Goal: Transaction & Acquisition: Purchase product/service

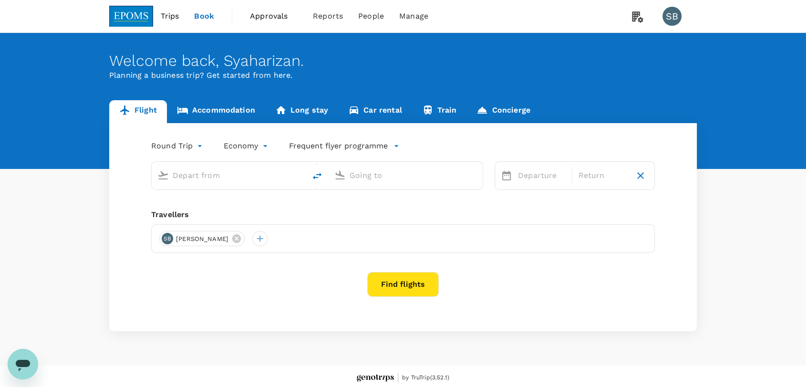
click at [193, 146] on body "Trips Book Approvals 0 Reports People Manage SB Welcome back , Syaharizan . Pla…" at bounding box center [403, 195] width 806 height 390
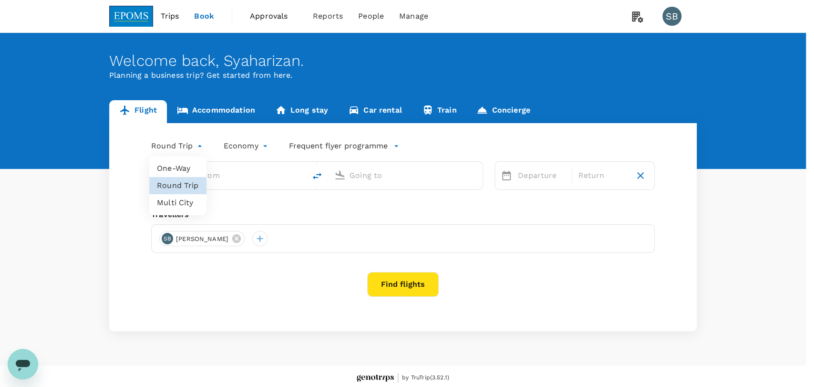
type input "Kota Kinabalu Intl (BKI)"
type input "Miri Intl (MYY)"
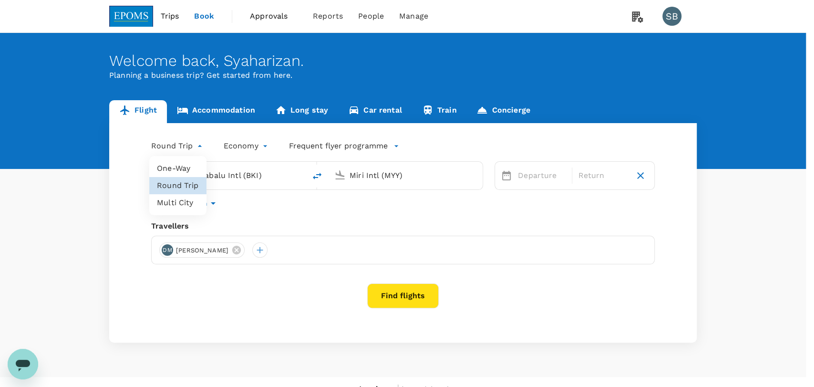
click at [182, 169] on li "One-Way" at bounding box center [177, 168] width 57 height 17
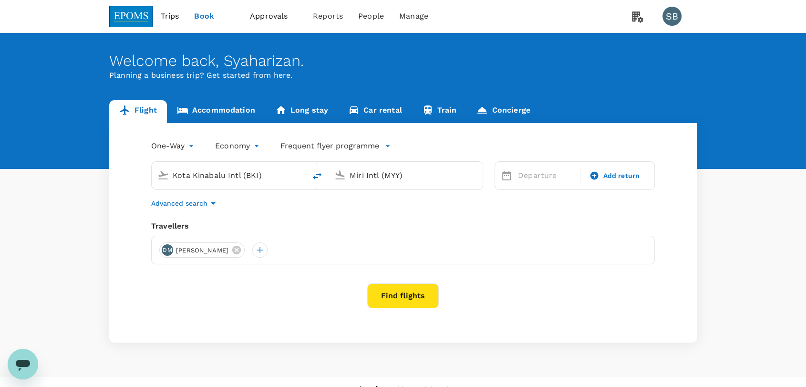
type input "roundtrip"
click at [240, 250] on icon at bounding box center [236, 250] width 9 height 9
click at [168, 252] on div at bounding box center [166, 249] width 15 height 15
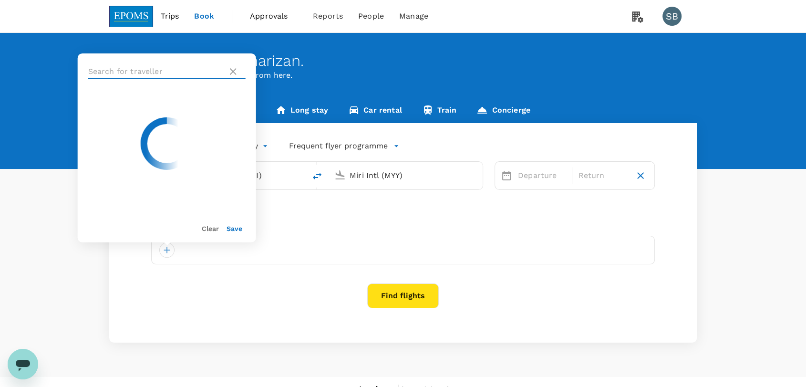
click at [162, 76] on input "text" at bounding box center [156, 71] width 136 height 15
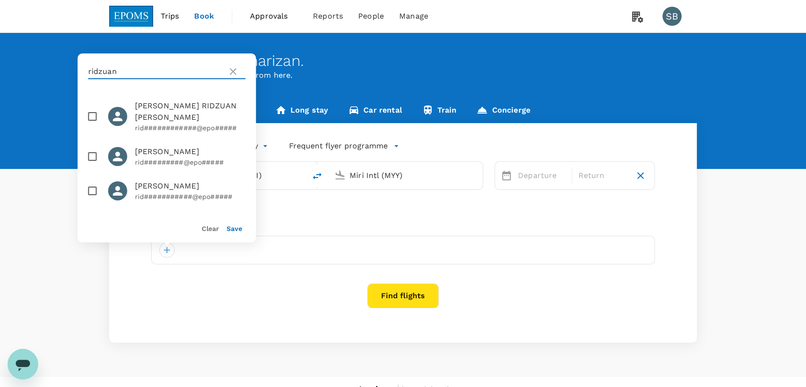
type input "ridzuan"
drag, startPoint x: 92, startPoint y: 190, endPoint x: 213, endPoint y: 215, distance: 123.2
click at [93, 190] on input "checkbox" at bounding box center [93, 191] width 20 height 20
checkbox input "true"
click at [229, 227] on button "Save" at bounding box center [235, 229] width 16 height 8
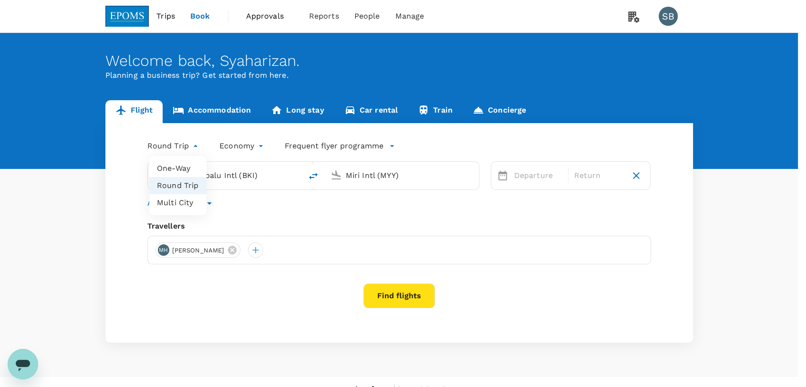
click at [174, 147] on body "Trips Book Approvals 0 Reports People Manage SB Welcome back , Syaharizan . Pla…" at bounding box center [403, 201] width 806 height 402
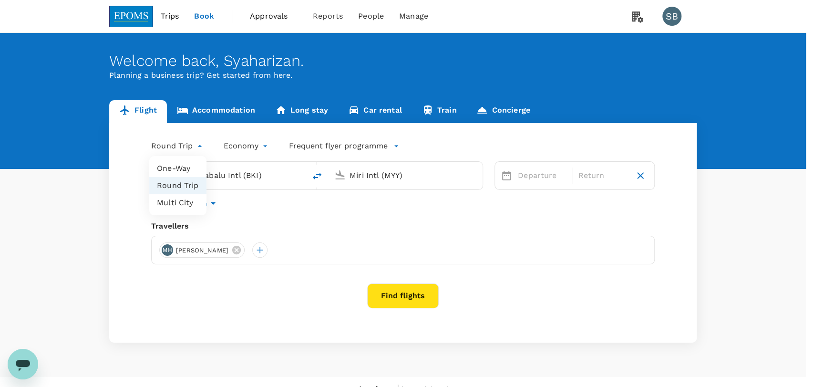
click at [175, 165] on li "One-Way" at bounding box center [177, 168] width 57 height 17
type input "oneway"
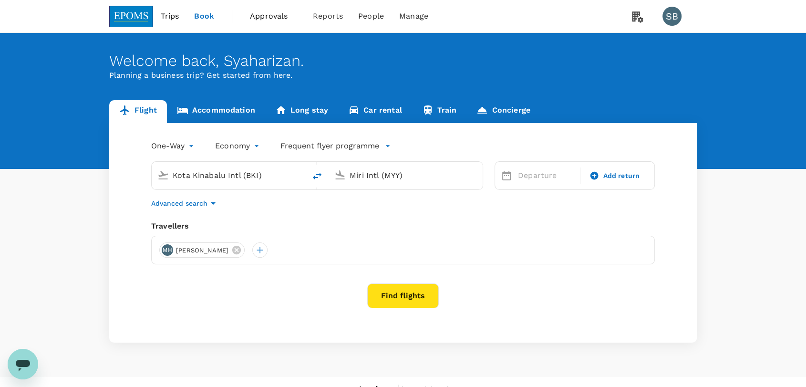
click at [229, 172] on input "Kota Kinabalu Intl (BKI)" at bounding box center [229, 175] width 113 height 15
click at [359, 164] on div "Miri Intl (MYY)" at bounding box center [411, 173] width 131 height 19
click at [355, 219] on div "Kuala Lumpur Intl KUL" at bounding box center [414, 213] width 204 height 15
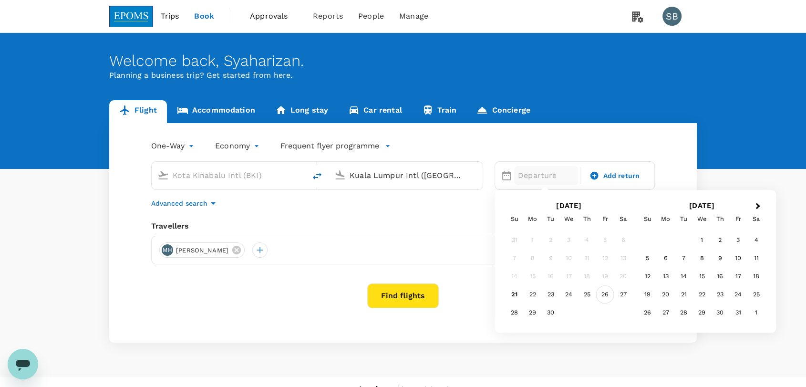
type input "Kuala Lumpur Intl ([GEOGRAPHIC_DATA])"
drag, startPoint x: 607, startPoint y: 295, endPoint x: 602, endPoint y: 282, distance: 14.4
click at [609, 295] on div "26" at bounding box center [605, 295] width 18 height 18
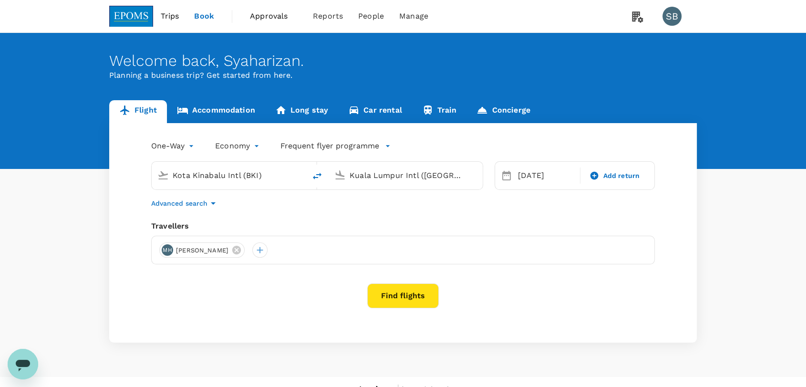
click at [408, 293] on button "Find flights" at bounding box center [403, 295] width 72 height 25
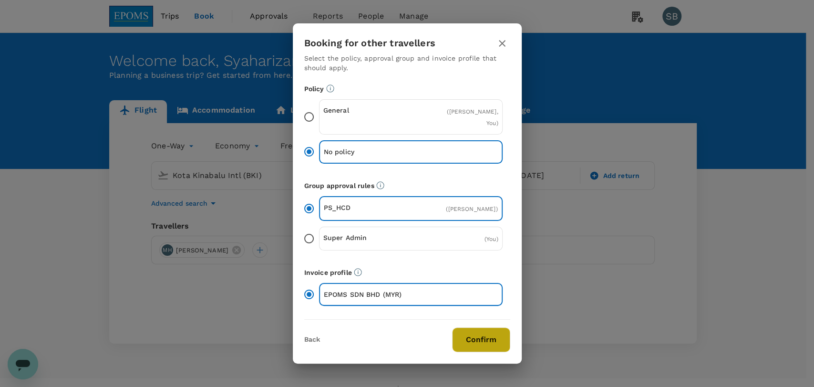
drag, startPoint x: 461, startPoint y: 340, endPoint x: 465, endPoint y: 348, distance: 9.0
click at [462, 341] on button "Confirm" at bounding box center [481, 339] width 58 height 25
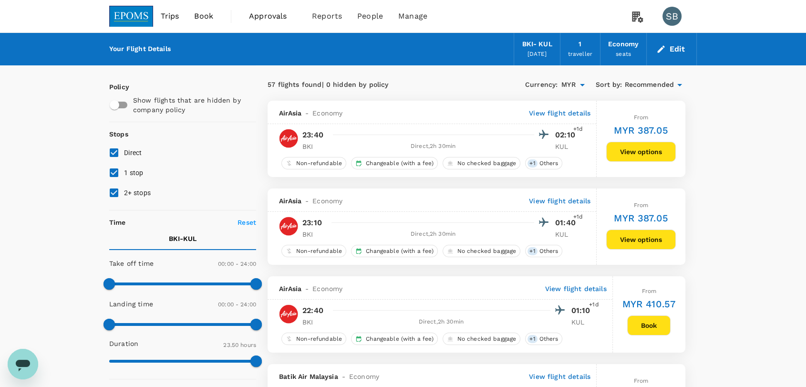
drag, startPoint x: 136, startPoint y: 16, endPoint x: 143, endPoint y: 21, distance: 8.2
click at [136, 16] on img at bounding box center [131, 16] width 44 height 21
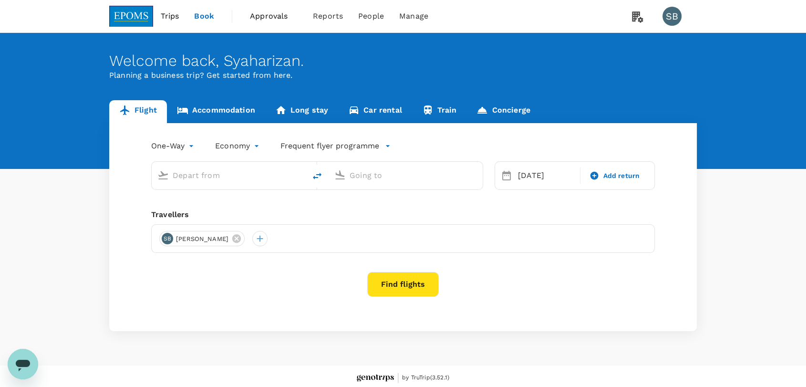
type input "Kota Kinabalu Intl (BKI)"
type input "Kuala Lumpur Intl ([GEOGRAPHIC_DATA])"
type input "Kota Kinabalu Intl (BKI)"
type input "Kuala Lumpur Intl ([GEOGRAPHIC_DATA])"
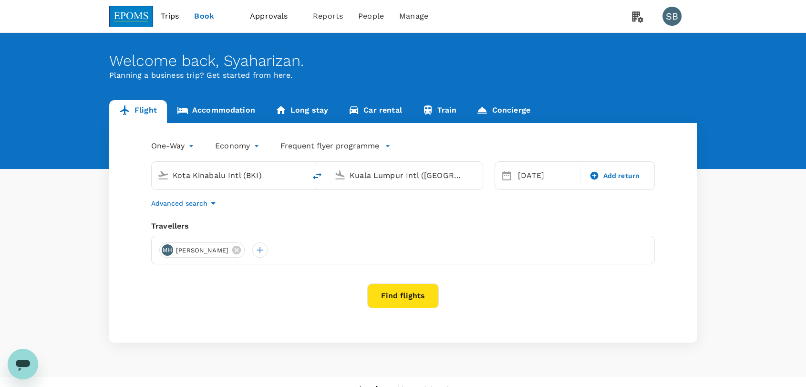
click at [317, 176] on icon "delete" at bounding box center [317, 175] width 11 height 11
type input "Kuala Lumpur Intl ([GEOGRAPHIC_DATA])"
type input "Kota Kinabalu Intl (BKI)"
click at [534, 173] on div "[DATE]" at bounding box center [546, 175] width 64 height 19
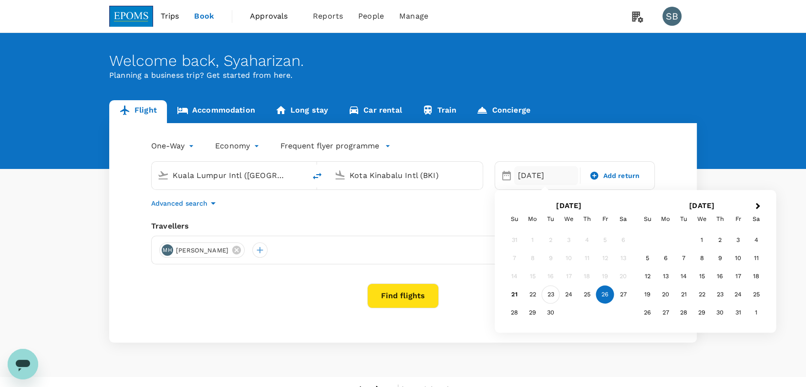
click at [545, 292] on div "23" at bounding box center [551, 295] width 18 height 18
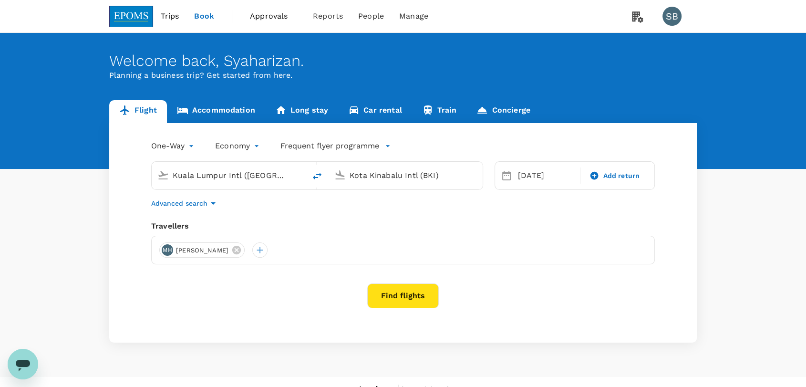
click at [417, 293] on button "Find flights" at bounding box center [403, 295] width 72 height 25
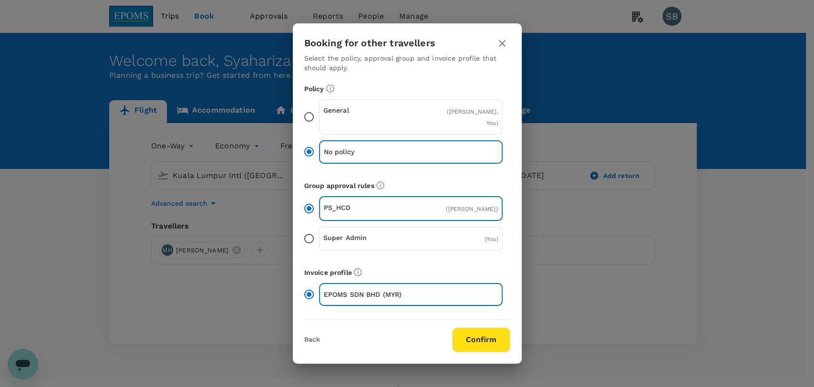
click at [482, 347] on button "Confirm" at bounding box center [481, 339] width 58 height 25
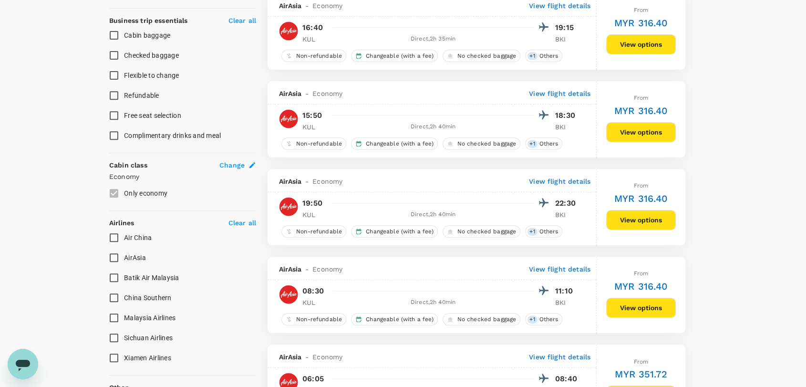
scroll to position [530, 0]
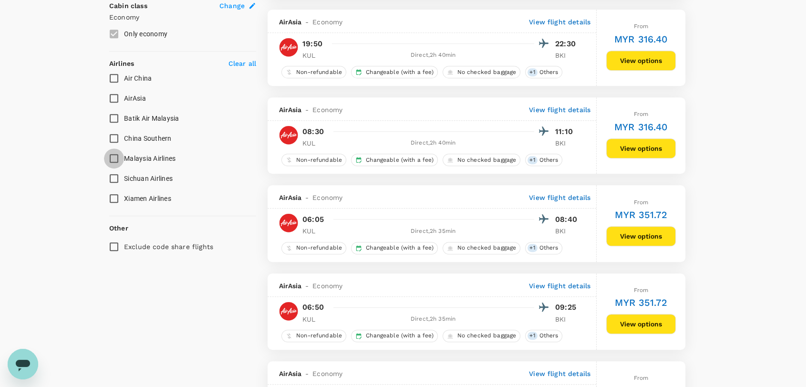
click at [115, 159] on input "Malaysia Airlines" at bounding box center [114, 158] width 20 height 20
checkbox input "true"
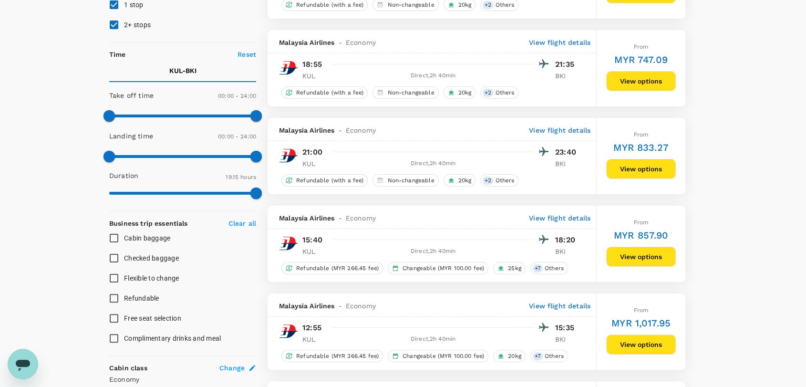
scroll to position [226, 0]
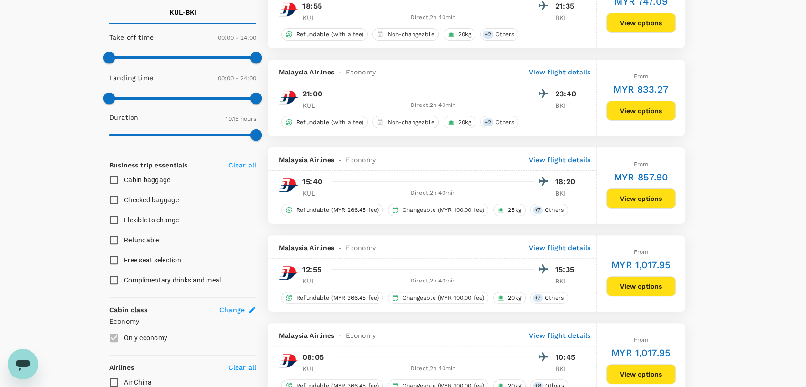
click at [620, 291] on button "View options" at bounding box center [641, 286] width 70 height 20
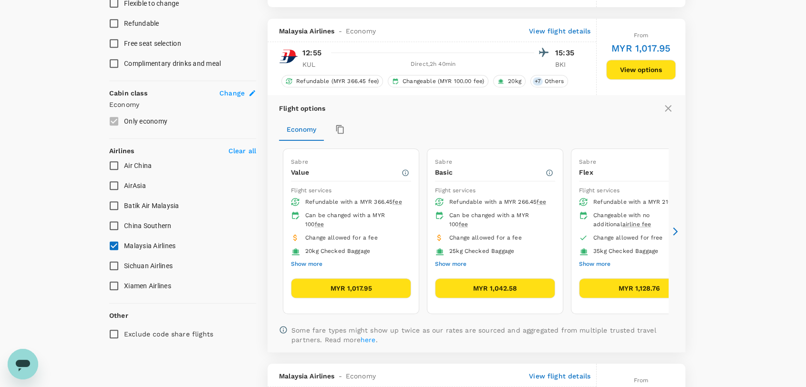
scroll to position [462, 0]
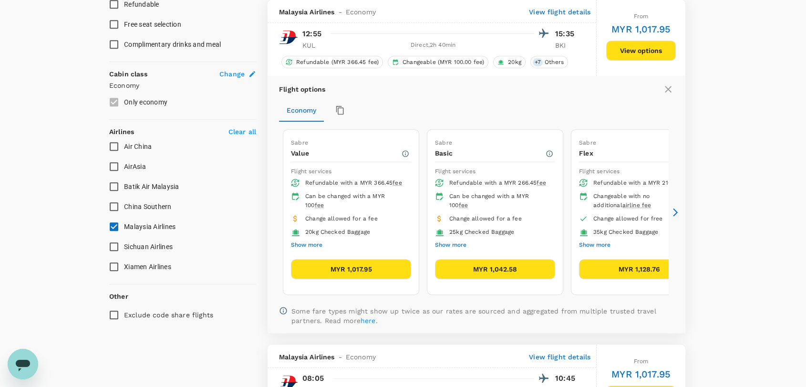
click at [673, 213] on icon at bounding box center [676, 213] width 10 height 10
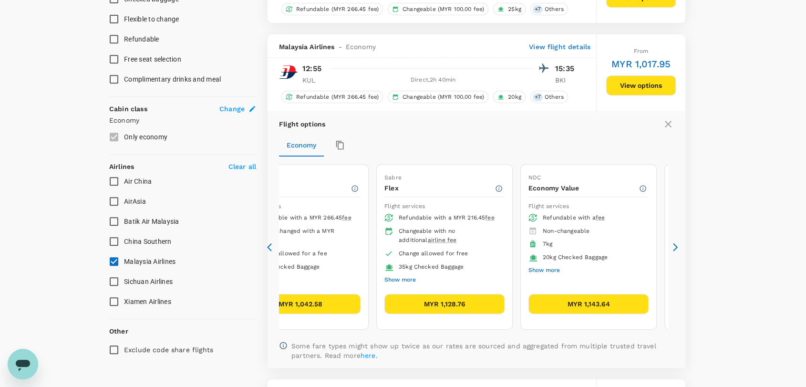
scroll to position [409, 0]
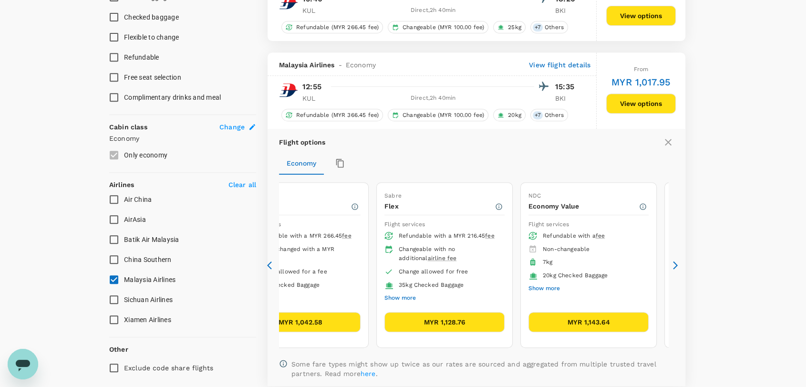
type input "1235"
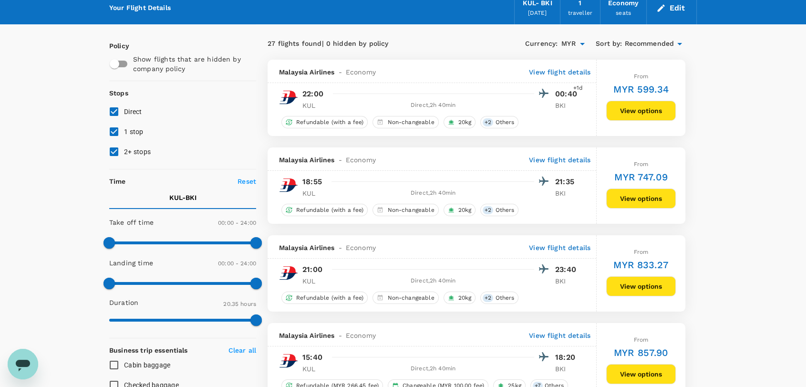
scroll to position [0, 0]
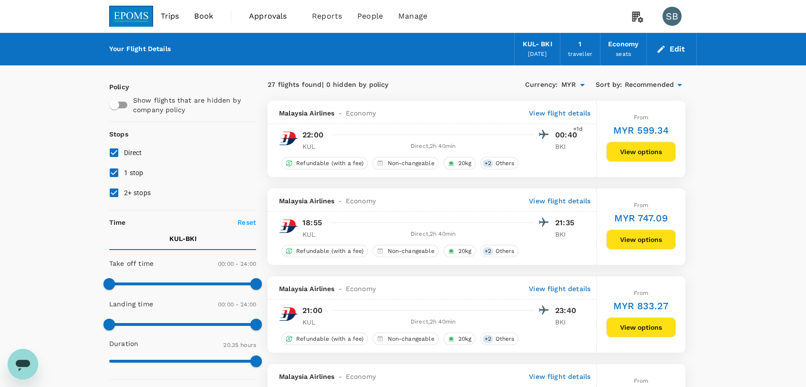
drag, startPoint x: 142, startPoint y: 19, endPoint x: 152, endPoint y: 25, distance: 11.8
click at [142, 19] on img at bounding box center [131, 16] width 44 height 21
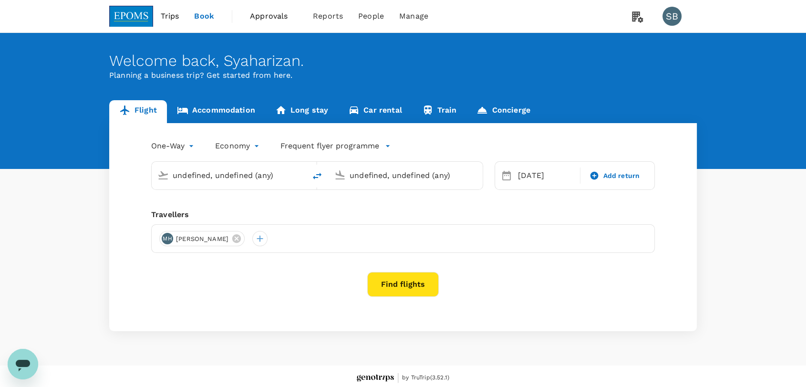
type input "Kuala Lumpur Intl ([GEOGRAPHIC_DATA])"
type input "Kota Kinabalu Intl (BKI)"
type input "Kuala Lumpur Intl ([GEOGRAPHIC_DATA])"
type input "Kota Kinabalu Intl (BKI)"
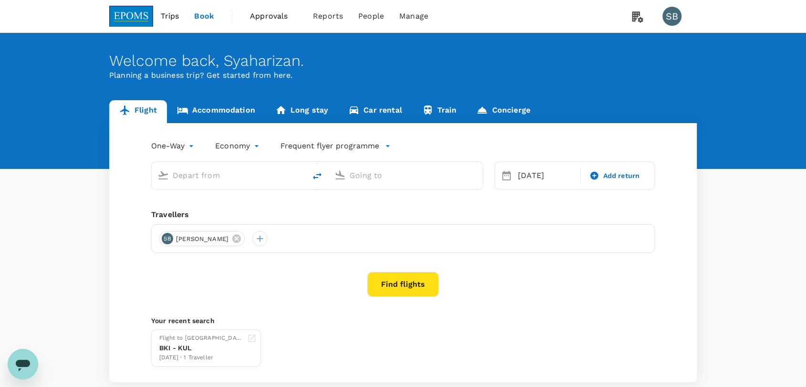
type input "Kuala Lumpur Intl ([GEOGRAPHIC_DATA])"
type input "Kota Kinabalu Intl (BKI)"
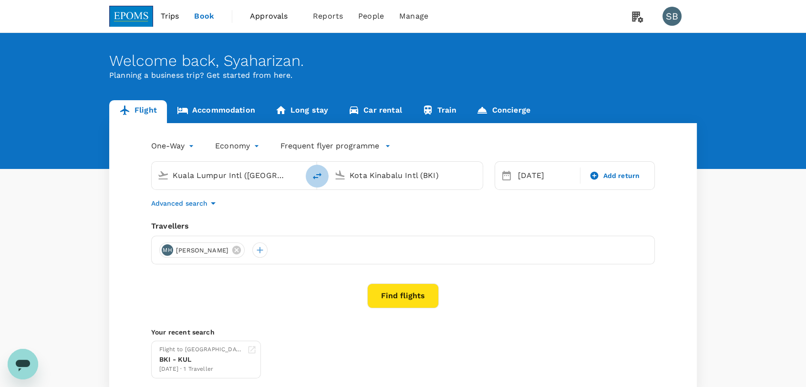
click at [316, 177] on icon "delete" at bounding box center [317, 176] width 9 height 7
type input "Kota Kinabalu Intl (BKI)"
type input "Kuala Lumpur Intl ([GEOGRAPHIC_DATA])"
click at [540, 177] on div "23 Sep" at bounding box center [546, 175] width 64 height 19
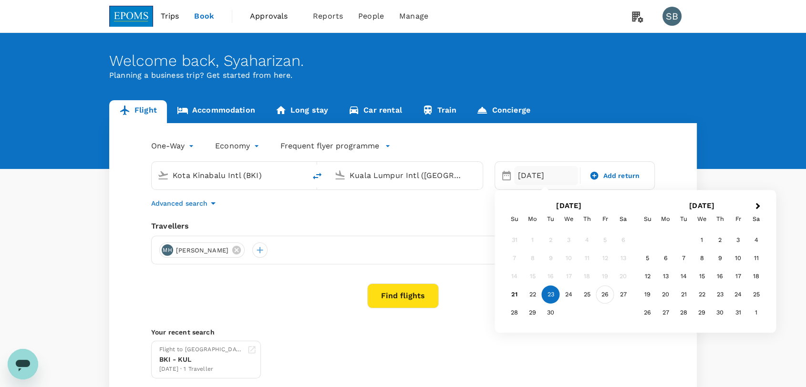
click at [599, 294] on div "26" at bounding box center [605, 295] width 18 height 18
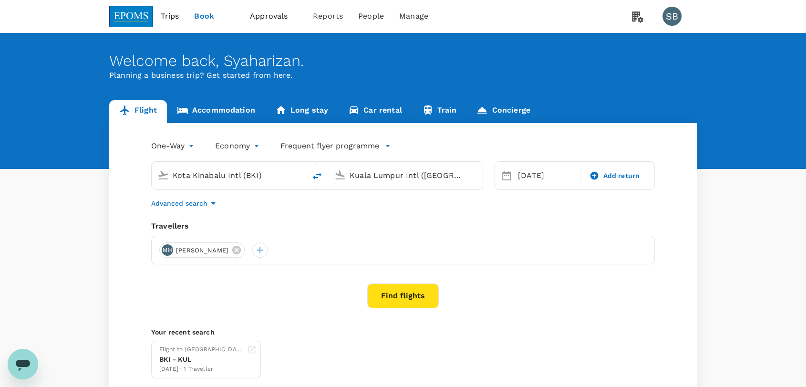
click at [419, 290] on button "Find flights" at bounding box center [403, 295] width 72 height 25
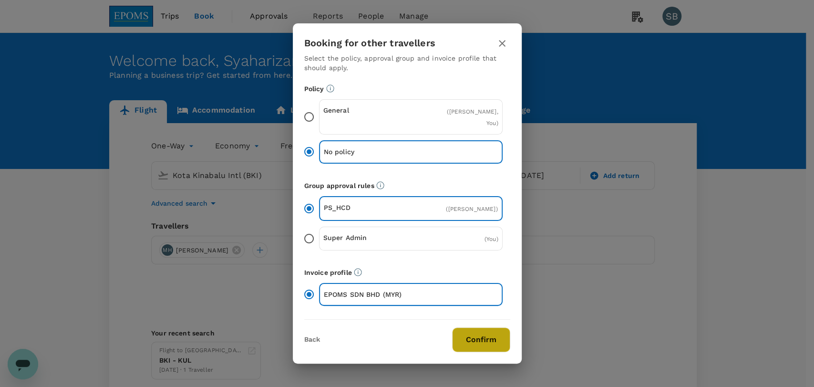
click at [491, 346] on button "Confirm" at bounding box center [481, 339] width 58 height 25
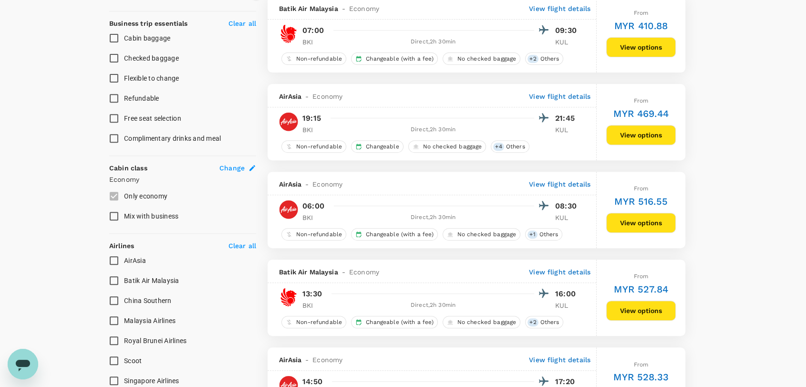
scroll to position [371, 0]
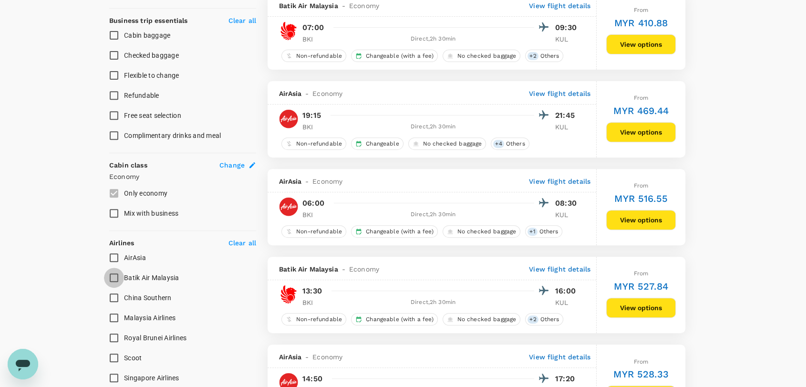
click at [117, 278] on input "Batik Air Malaysia" at bounding box center [114, 278] width 20 height 20
checkbox input "true"
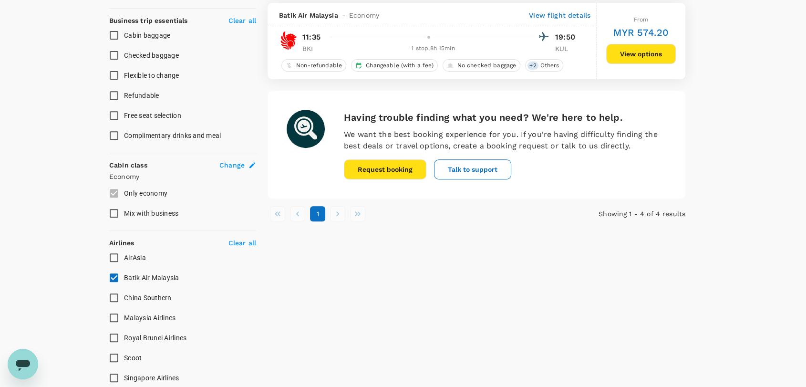
click at [634, 52] on button "View options" at bounding box center [641, 54] width 70 height 20
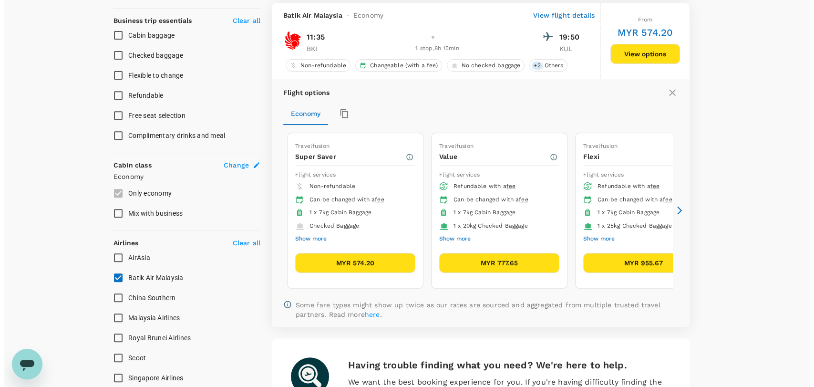
scroll to position [374, 0]
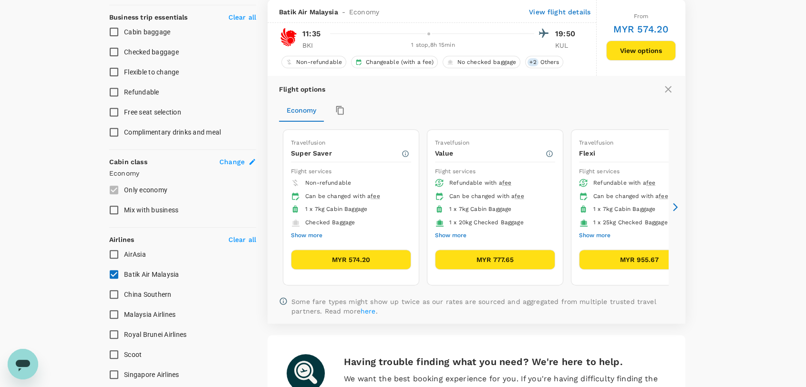
click at [675, 206] on icon at bounding box center [676, 207] width 10 height 10
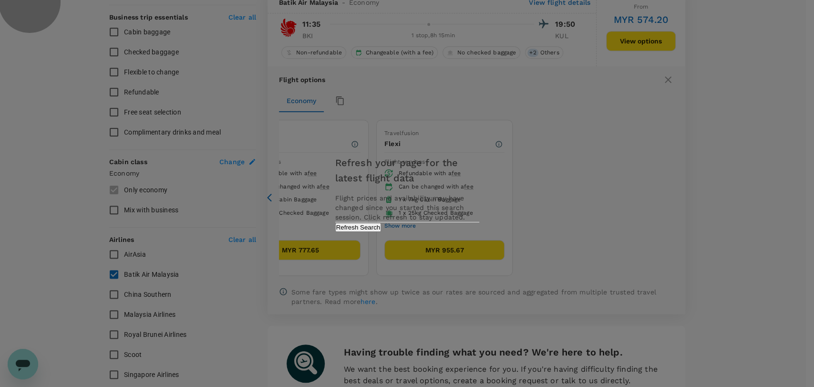
click at [382, 232] on button "Refresh Search" at bounding box center [358, 227] width 46 height 9
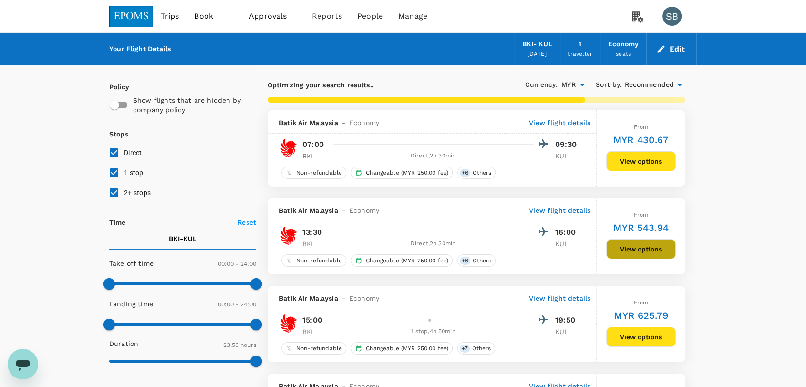
click at [640, 249] on button "View options" at bounding box center [641, 249] width 70 height 20
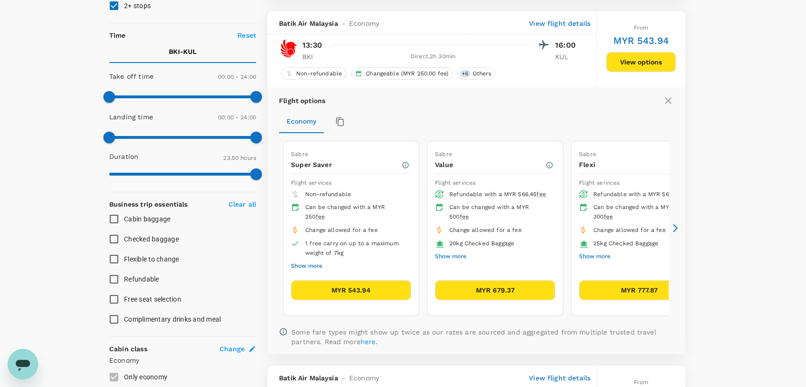
scroll to position [198, 0]
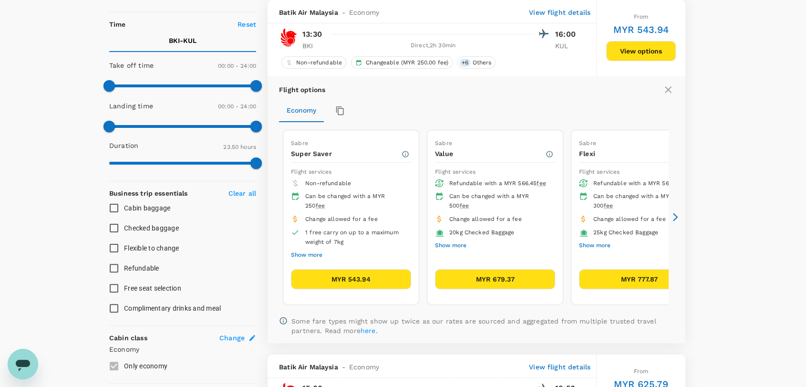
checkbox input "false"
checkbox input "true"
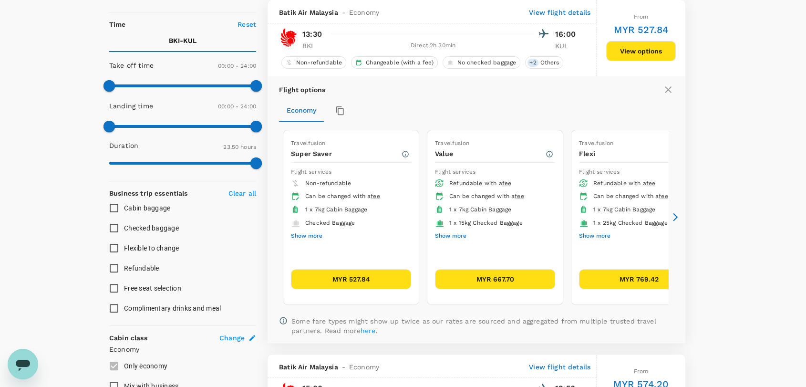
click at [676, 215] on icon at bounding box center [676, 217] width 10 height 10
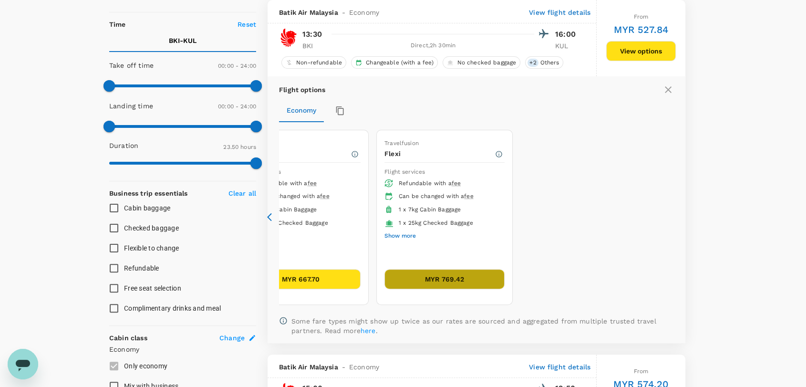
click at [450, 280] on button "MYR 769.42" at bounding box center [445, 279] width 120 height 20
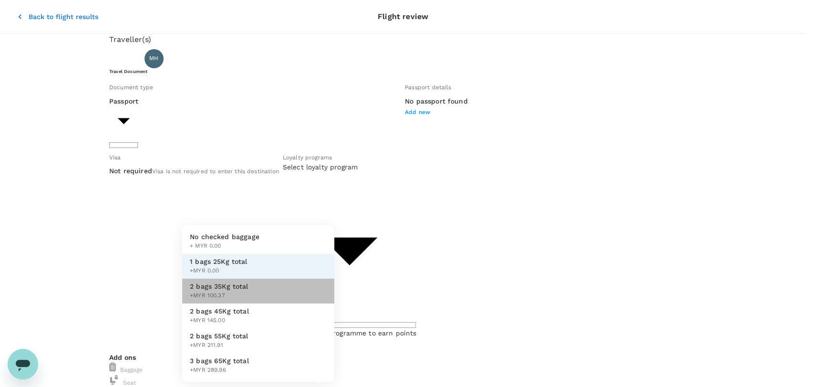
click at [313, 291] on li "2 bags 35Kg total +MYR 100.37" at bounding box center [258, 291] width 152 height 25
type input "2 - 100.37"
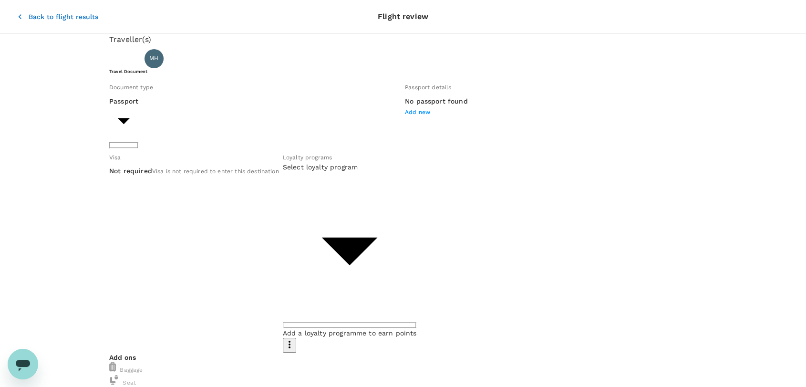
click at [15, 13] on icon "button" at bounding box center [20, 17] width 10 height 10
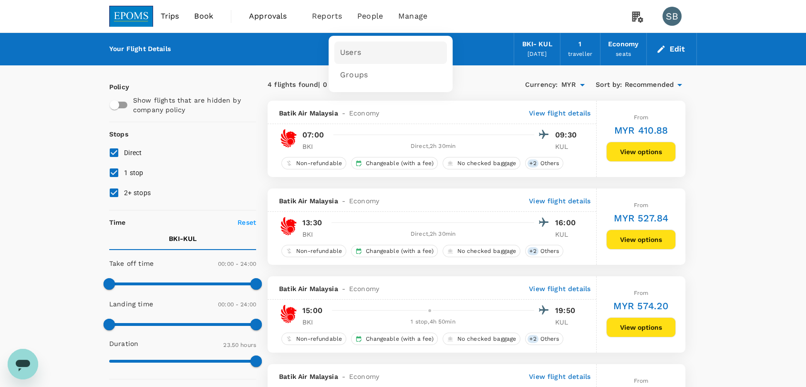
click at [363, 46] on link "Users" at bounding box center [390, 53] width 113 height 22
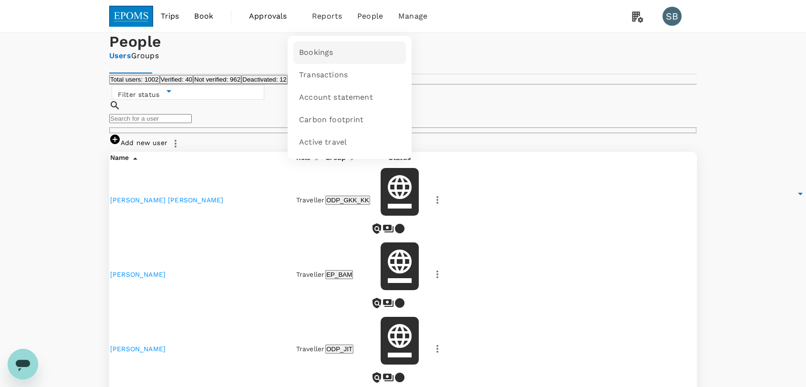
click at [323, 59] on link "Bookings" at bounding box center [349, 53] width 113 height 22
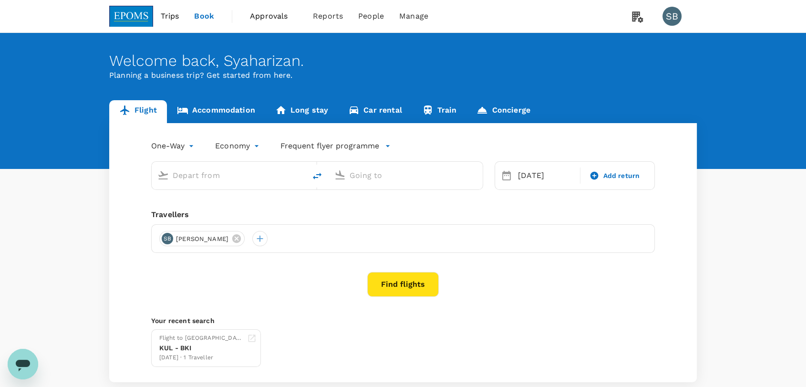
type input "Kota Kinabalu Intl (BKI)"
type input "Kuala Lumpur Intl ([GEOGRAPHIC_DATA])"
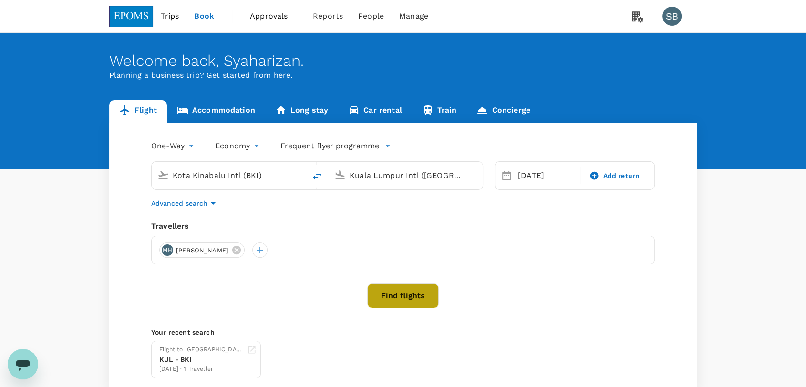
click at [410, 298] on button "Find flights" at bounding box center [403, 295] width 72 height 25
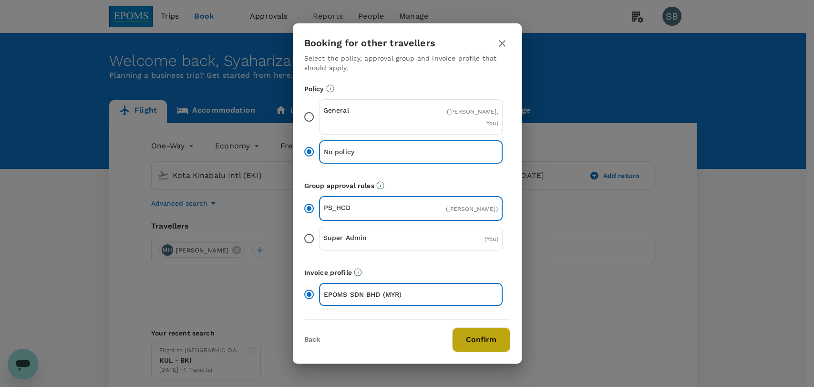
click at [482, 346] on button "Confirm" at bounding box center [481, 339] width 58 height 25
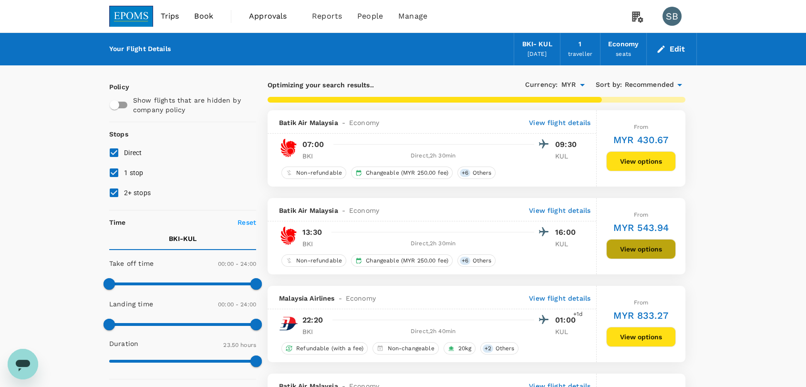
click at [650, 247] on button "View options" at bounding box center [641, 249] width 70 height 20
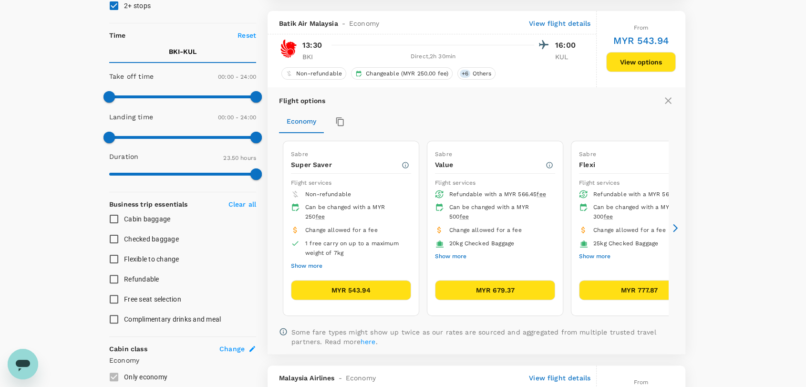
scroll to position [198, 0]
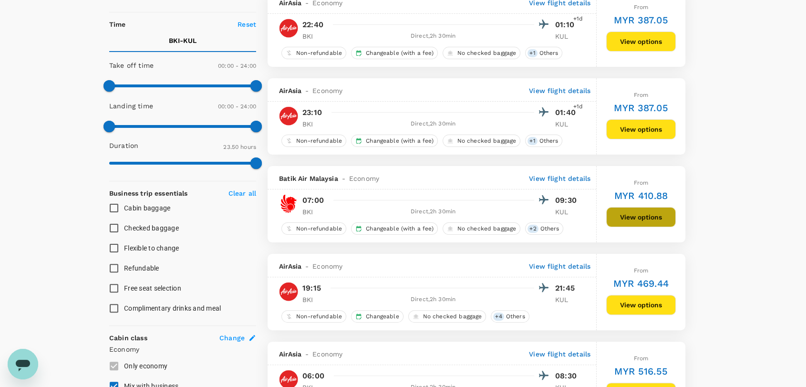
click at [675, 219] on button "View options" at bounding box center [641, 217] width 70 height 20
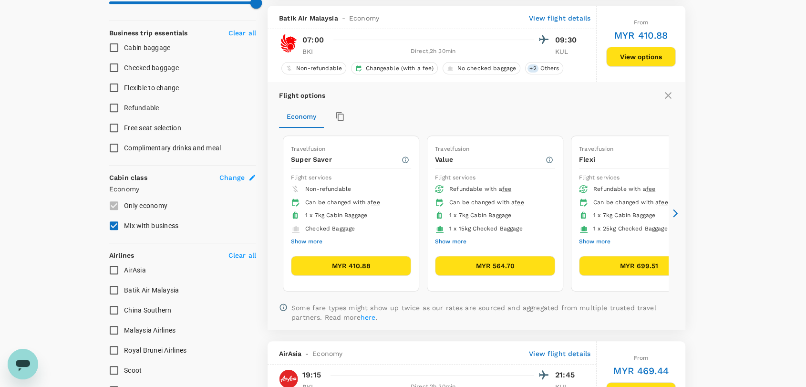
scroll to position [365, 0]
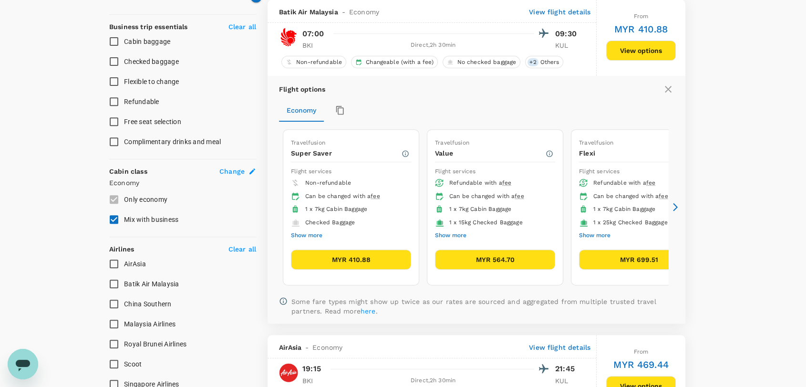
click at [670, 94] on icon at bounding box center [668, 88] width 11 height 11
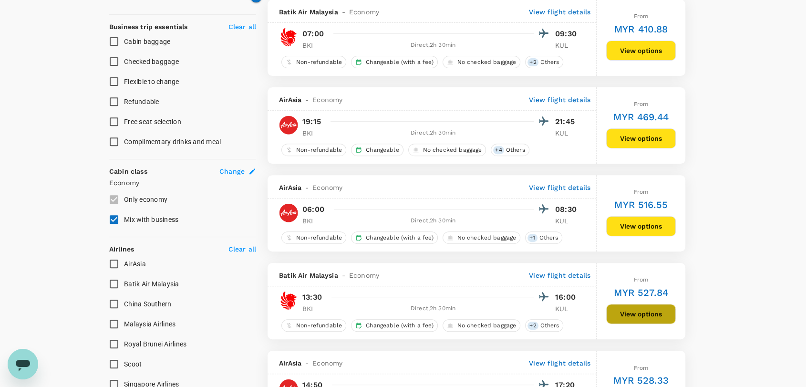
click at [631, 315] on button "View options" at bounding box center [641, 314] width 70 height 20
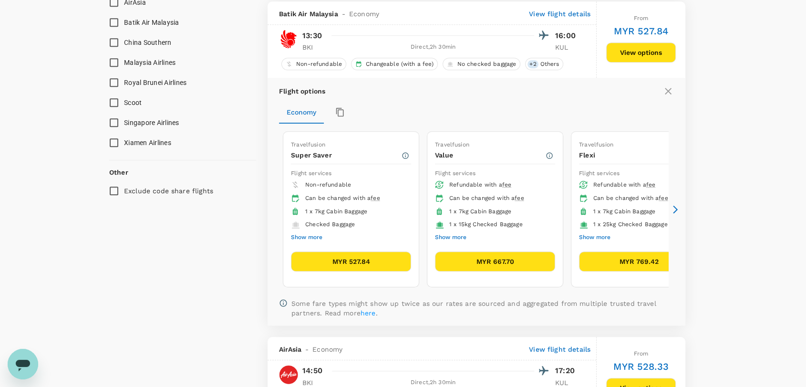
scroll to position [629, 0]
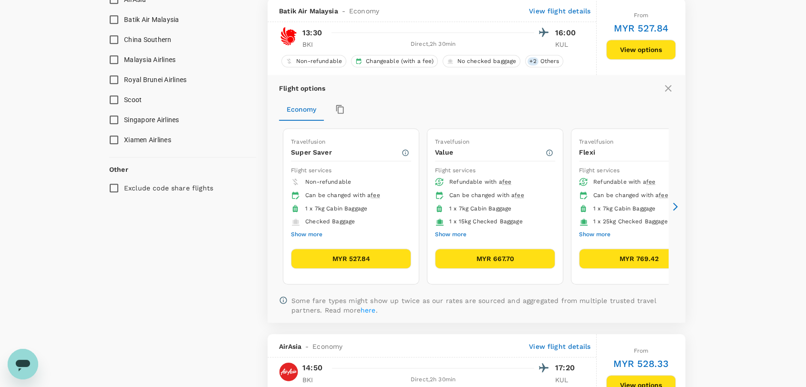
click at [679, 206] on icon at bounding box center [676, 207] width 10 height 10
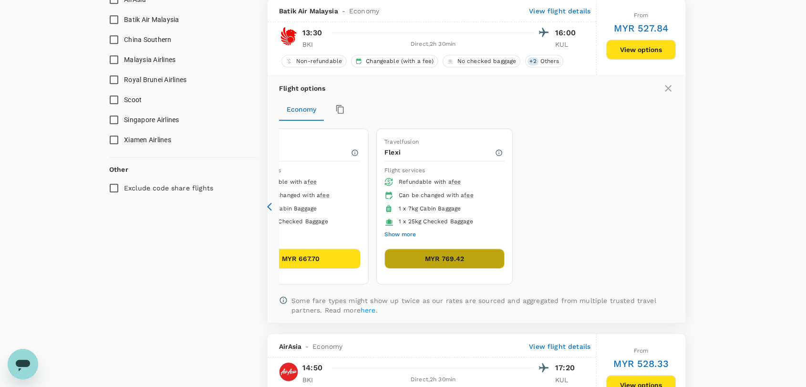
click at [458, 255] on button "MYR 769.42" at bounding box center [445, 259] width 120 height 20
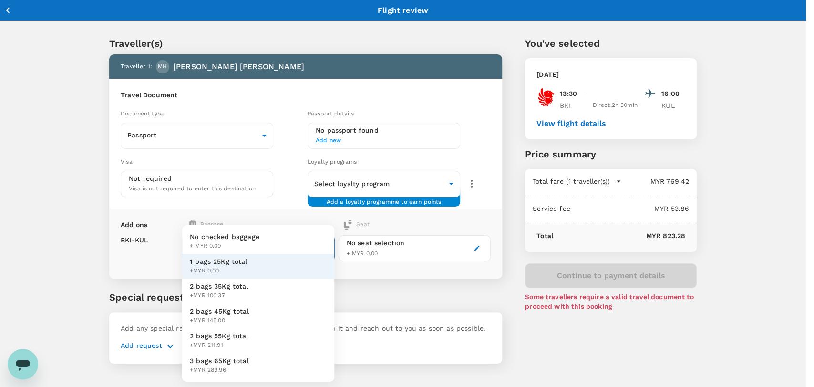
click at [303, 247] on body "Back to flight results Flight review Traveller(s) Traveller 1 : MH [PERSON_NAME…" at bounding box center [407, 206] width 814 height 412
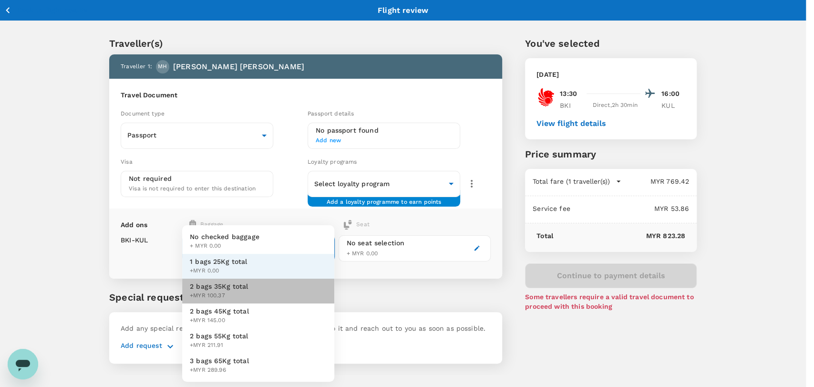
click at [298, 290] on li "2 bags 35Kg total +MYR 100.37" at bounding box center [258, 291] width 152 height 25
type input "2 - 100.37"
